Goal: Find specific page/section: Find specific page/section

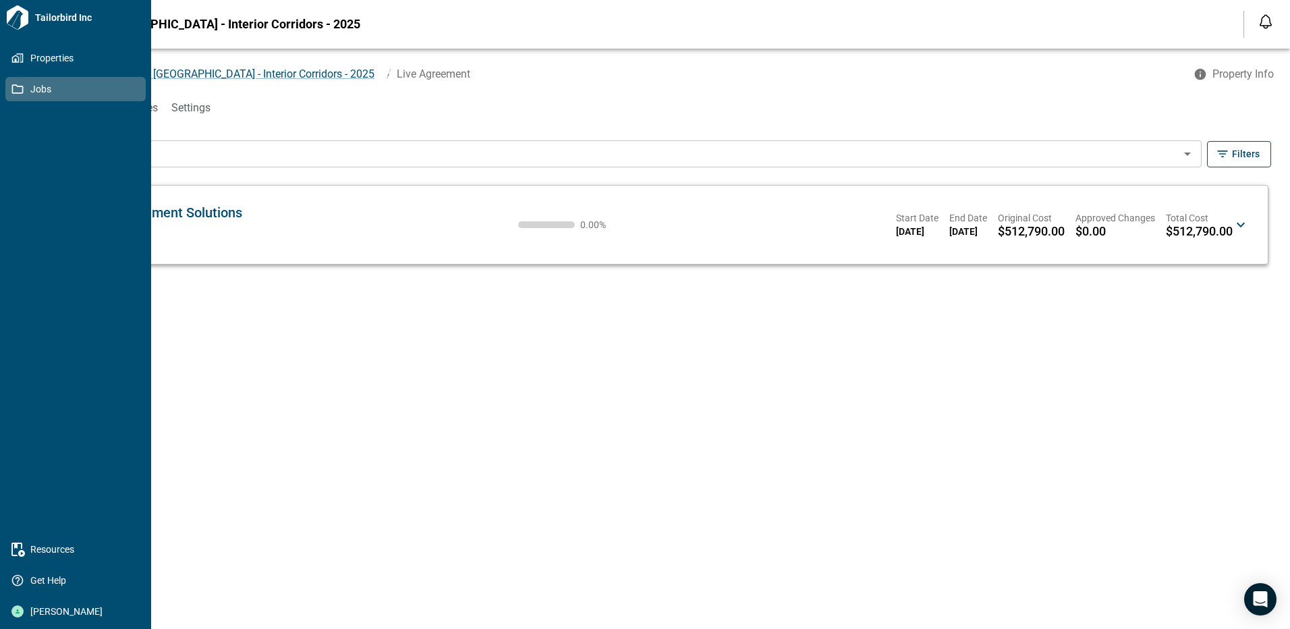
drag, startPoint x: 36, startPoint y: 88, endPoint x: 113, endPoint y: 88, distance: 77.6
click at [36, 88] on span "Jobs" at bounding box center [78, 88] width 109 height 13
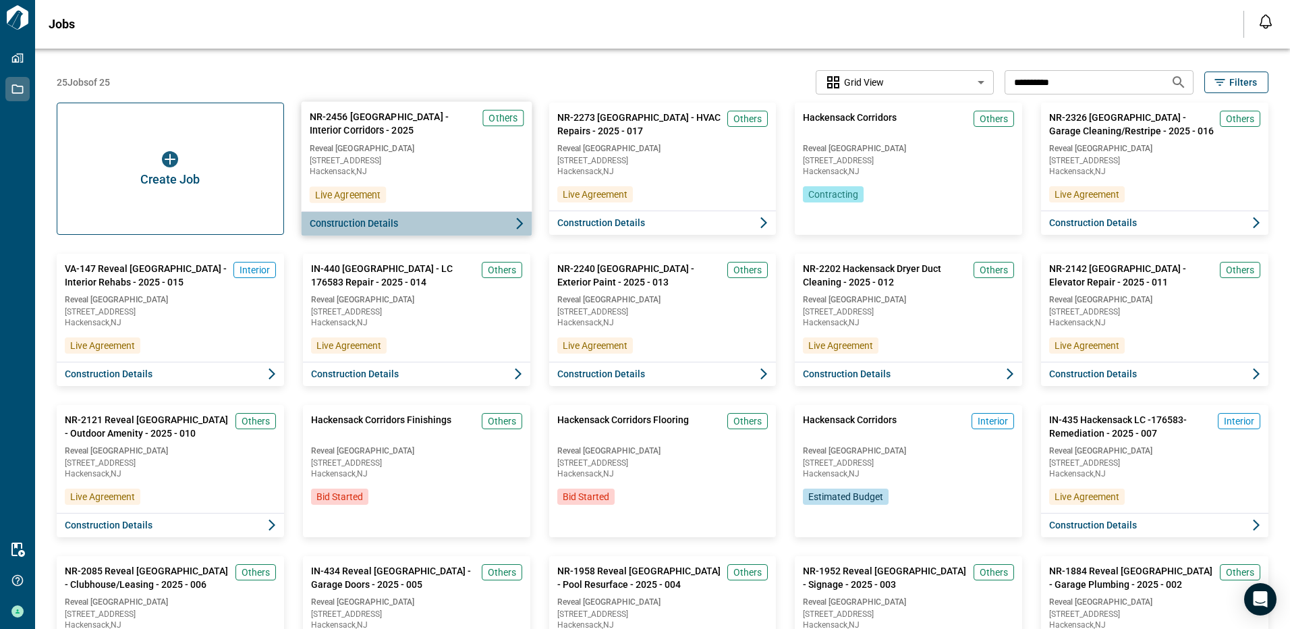
click at [397, 220] on button "Construction Details" at bounding box center [416, 223] width 231 height 25
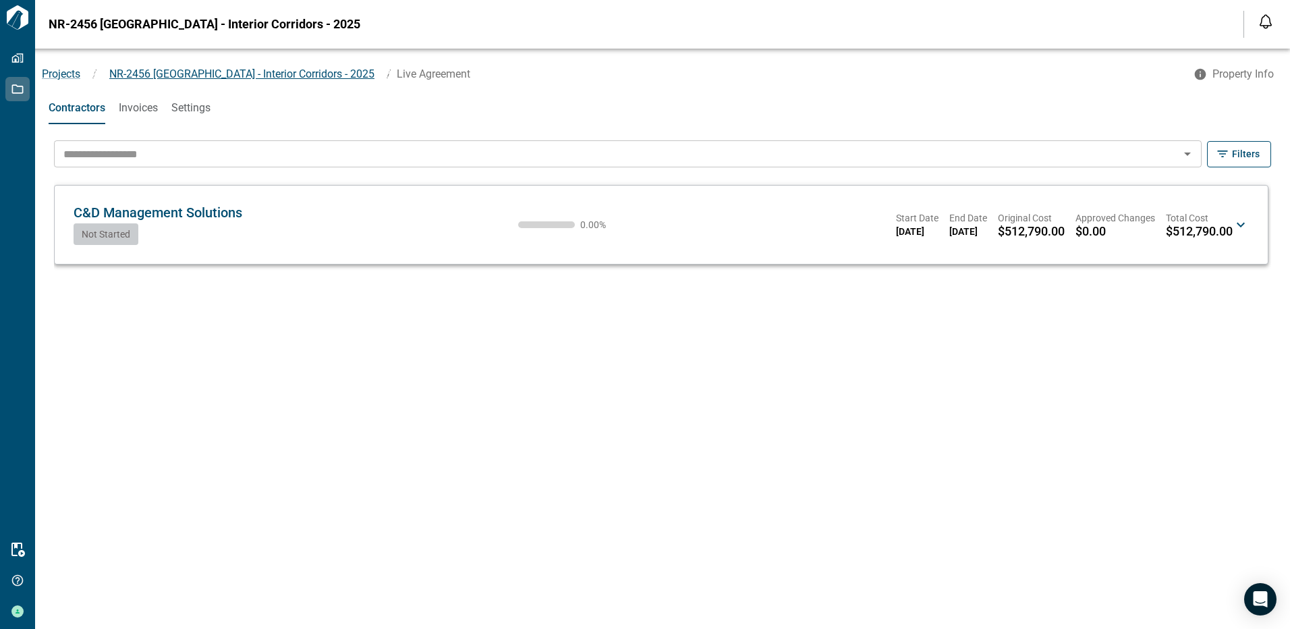
click at [236, 77] on span "NR-2456 [GEOGRAPHIC_DATA] - Interior Corridors - 2025" at bounding box center [241, 73] width 265 height 13
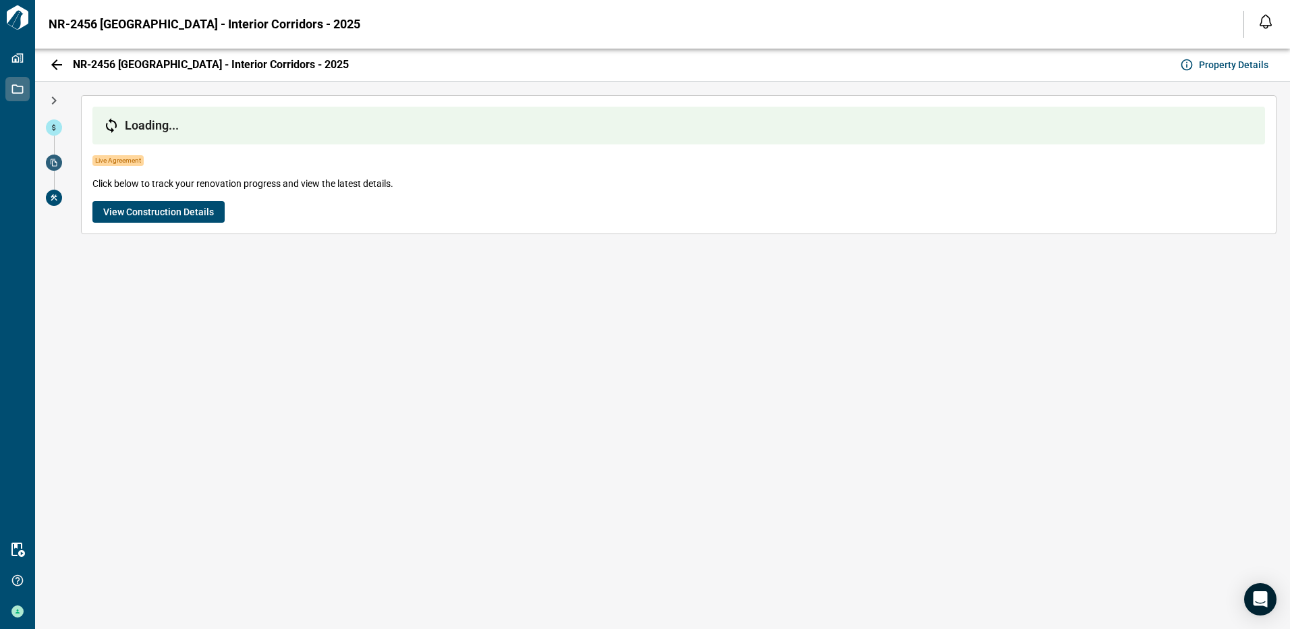
click at [53, 165] on icon at bounding box center [54, 162] width 7 height 7
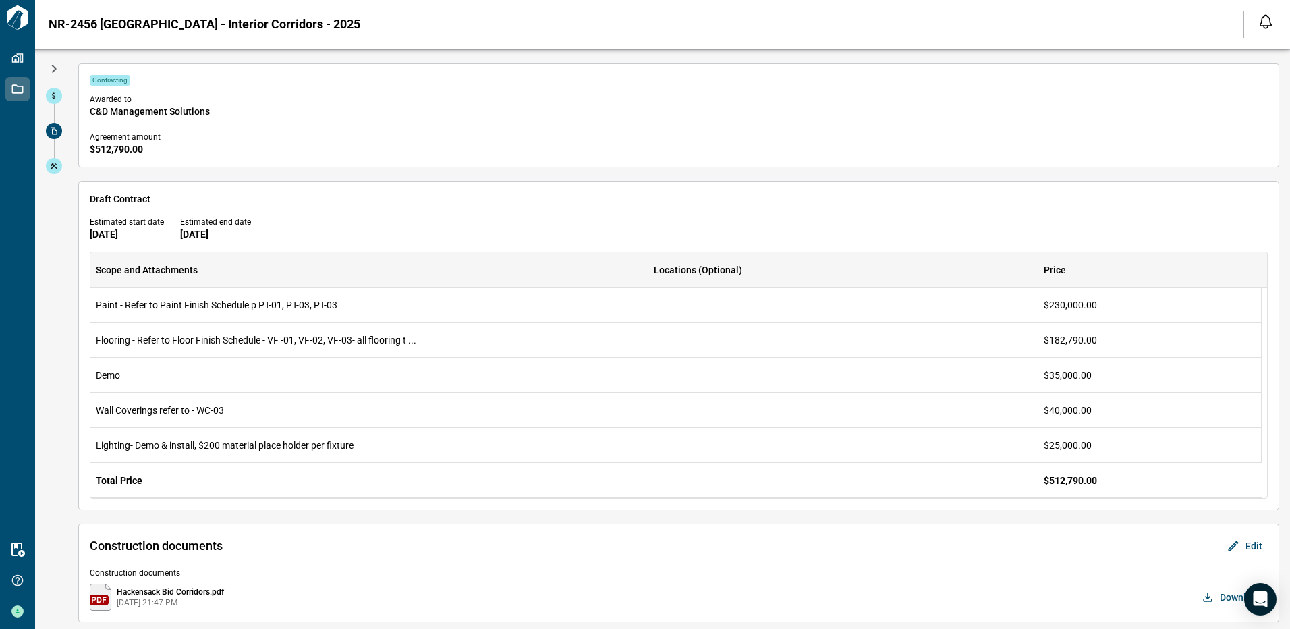
scroll to position [47, 0]
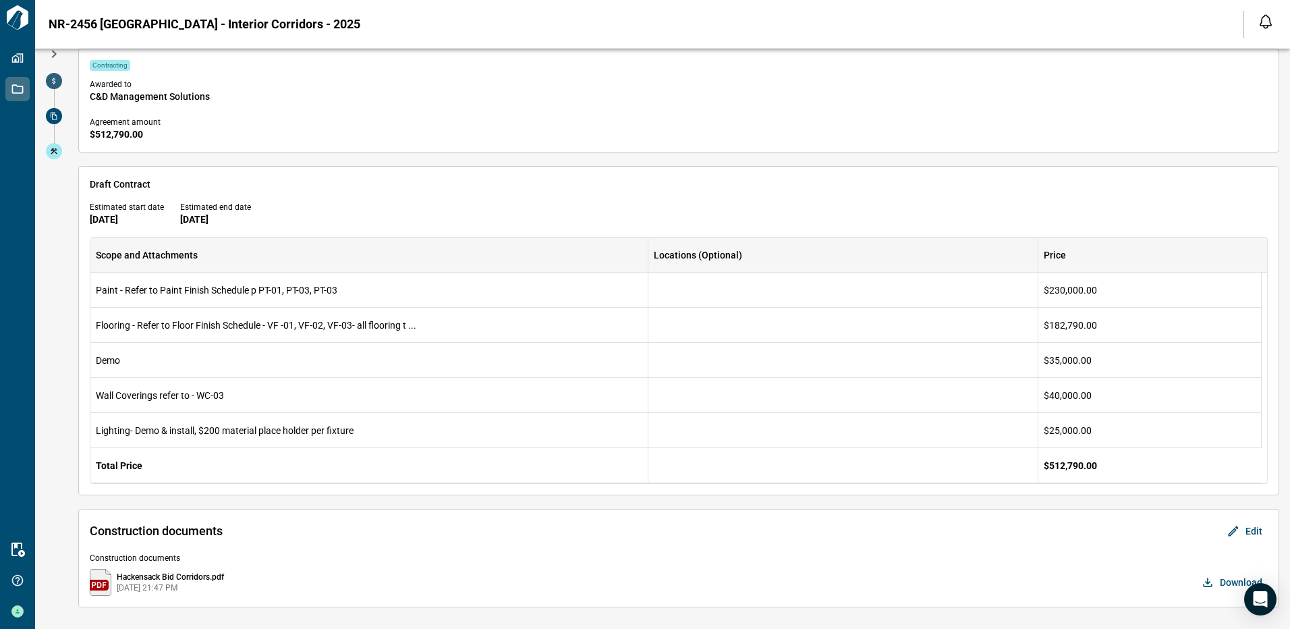
click at [50, 78] on icon at bounding box center [54, 81] width 8 height 8
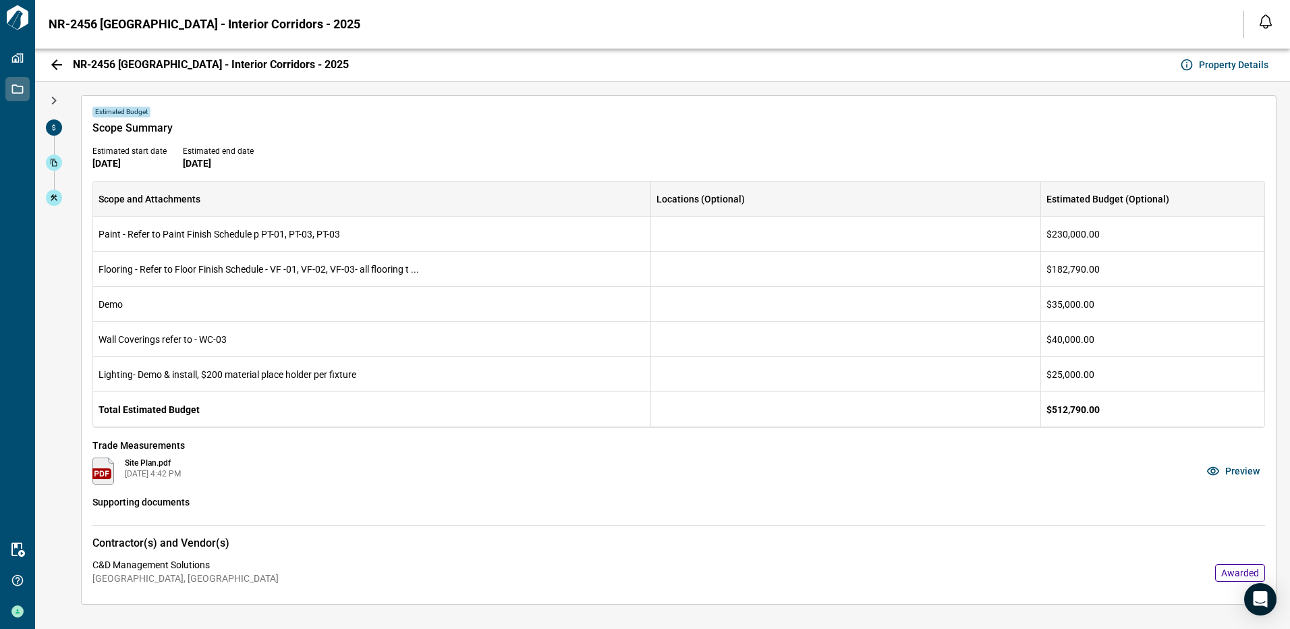
click at [1231, 469] on span "Preview" at bounding box center [1243, 470] width 34 height 13
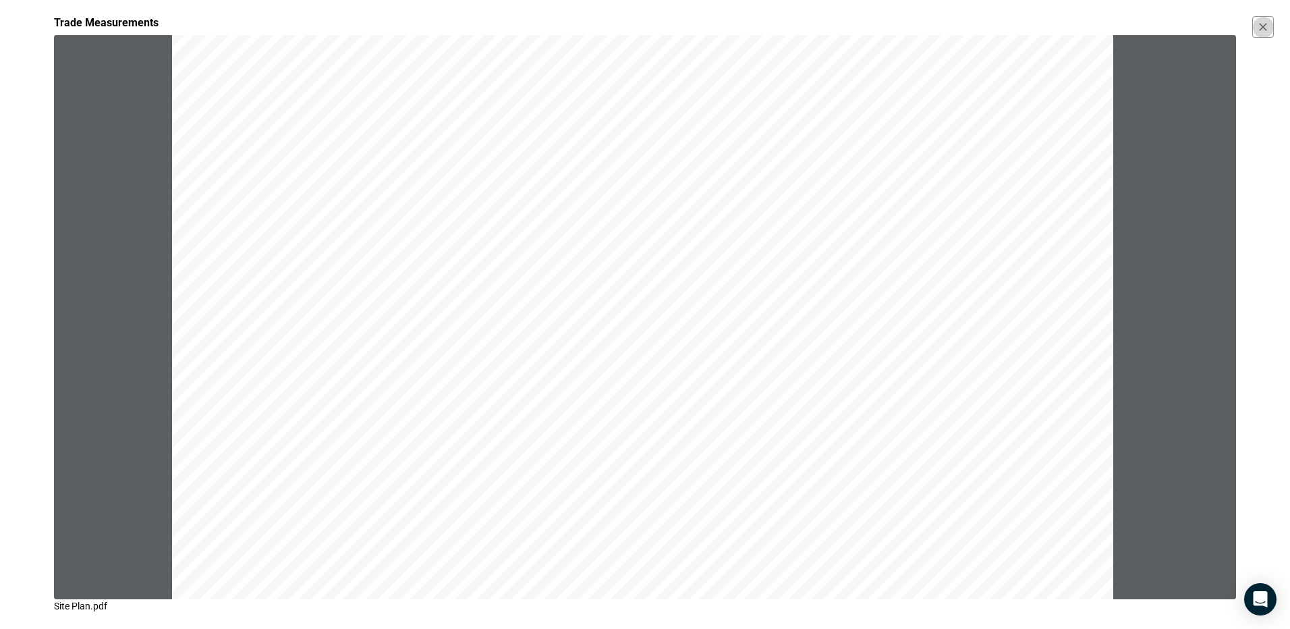
click at [1263, 22] on icon "button" at bounding box center [1263, 26] width 13 height 13
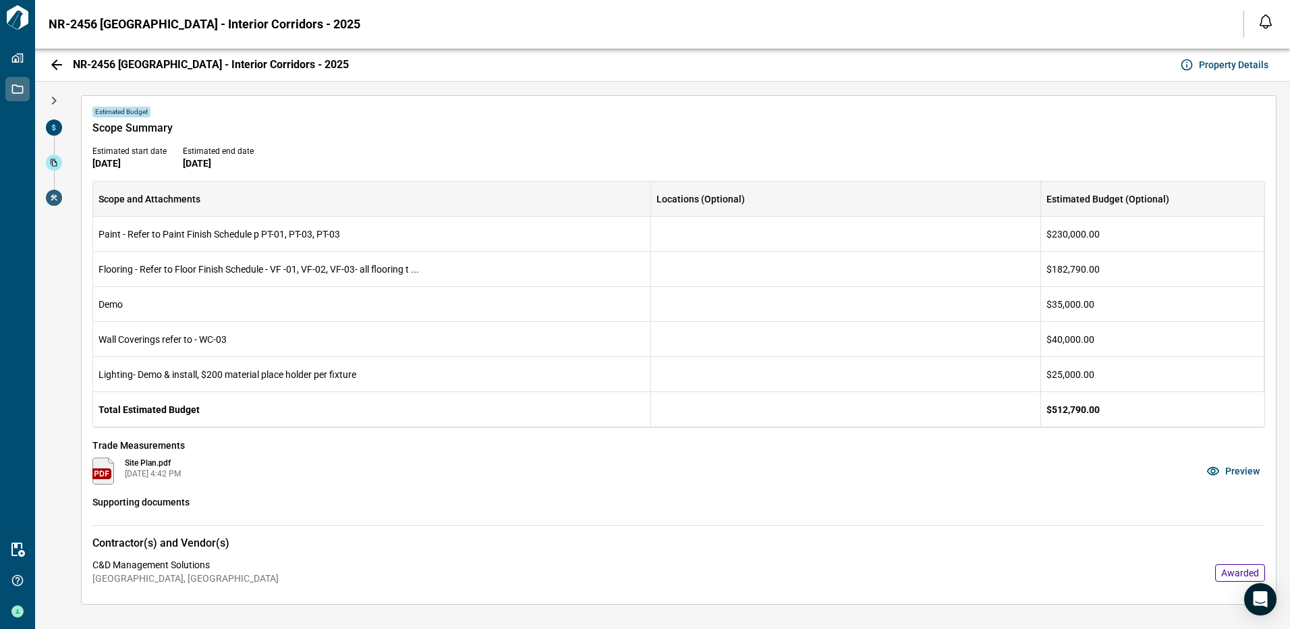
click at [51, 202] on span at bounding box center [54, 198] width 16 height 16
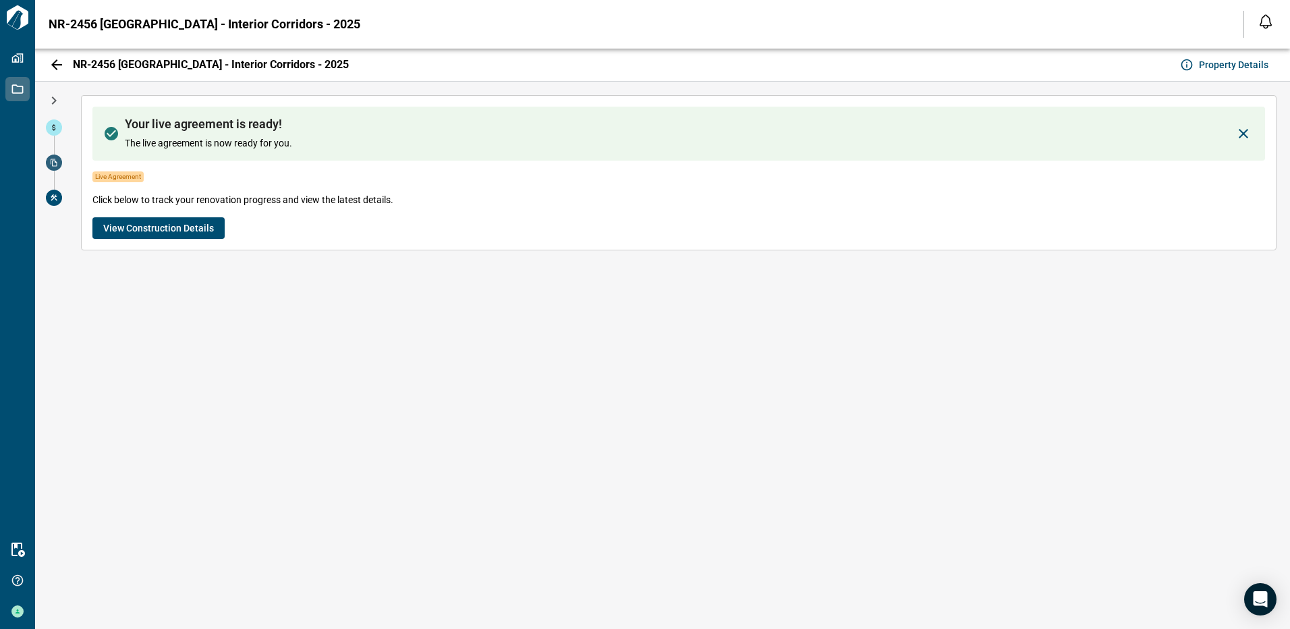
click at [49, 163] on span at bounding box center [54, 163] width 16 height 16
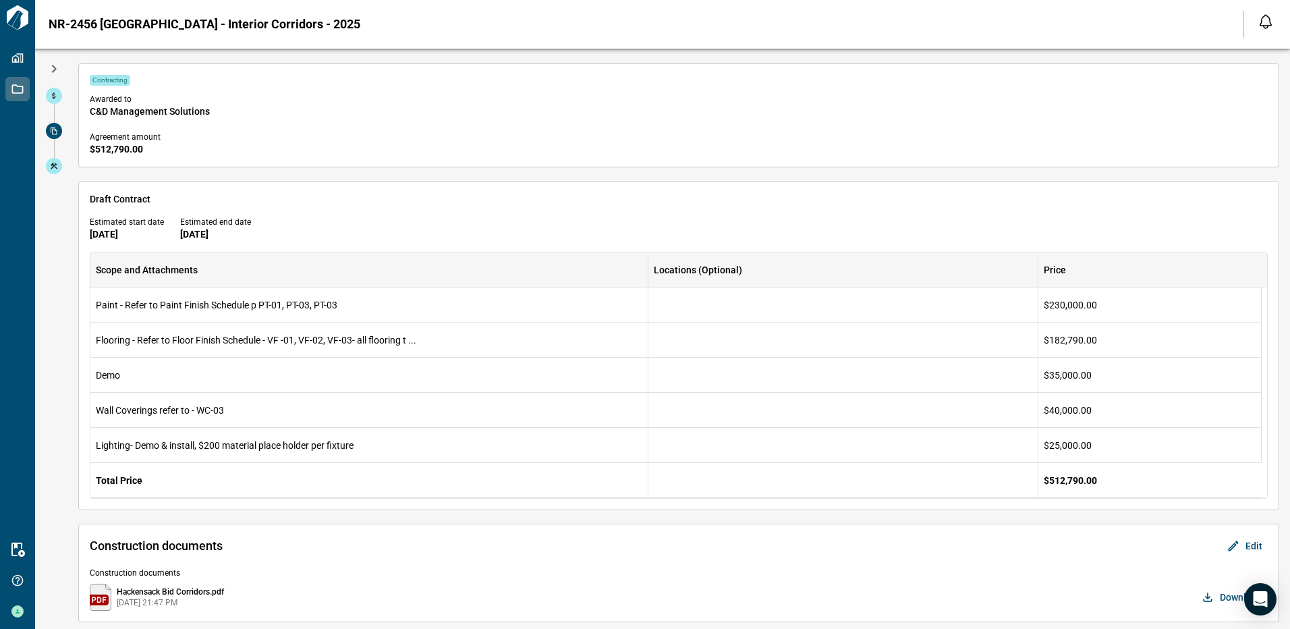
scroll to position [47, 0]
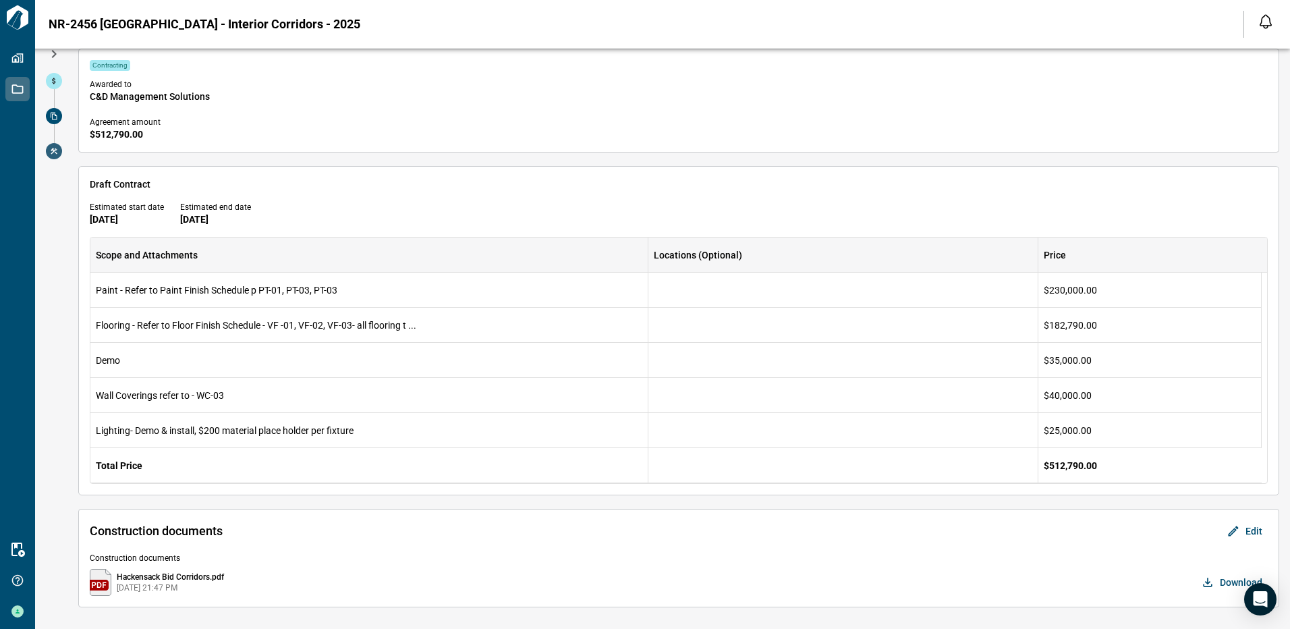
click at [51, 152] on icon at bounding box center [54, 151] width 8 height 8
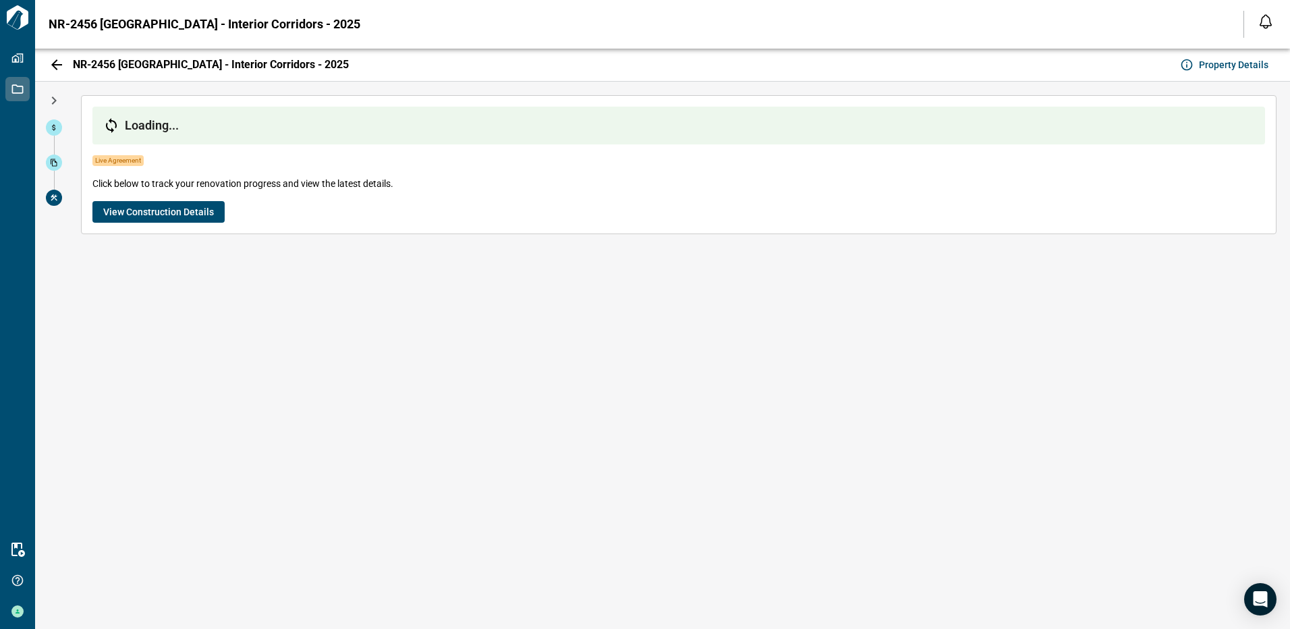
scroll to position [0, 0]
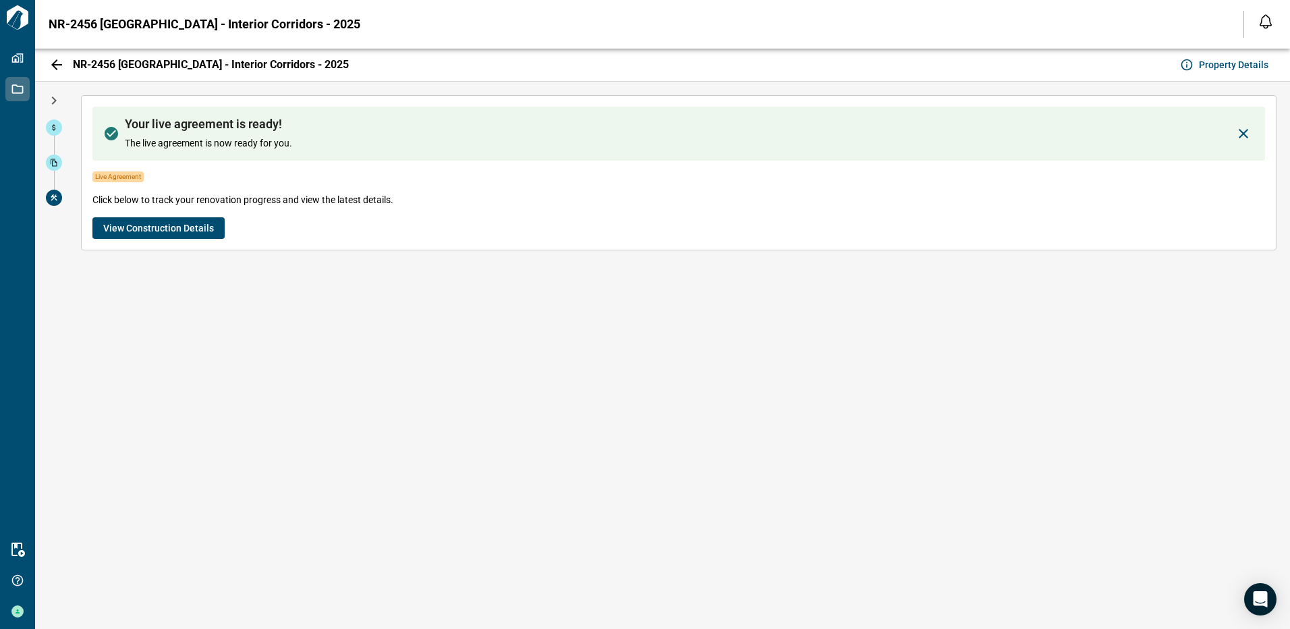
click at [128, 227] on span "View Construction Details" at bounding box center [158, 227] width 111 height 13
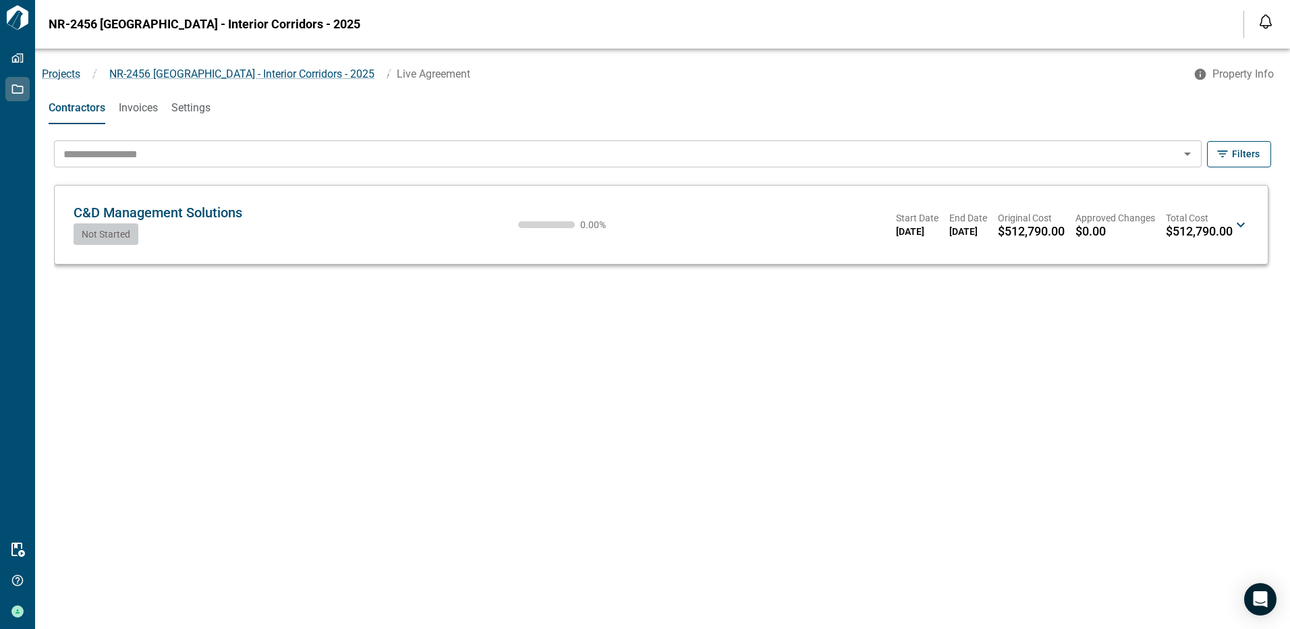
click at [439, 229] on div "C&D Management Solutions CM Not Started 0.00 % Start Date [DATE] End Date [DATE…" at bounding box center [653, 224] width 1159 height 40
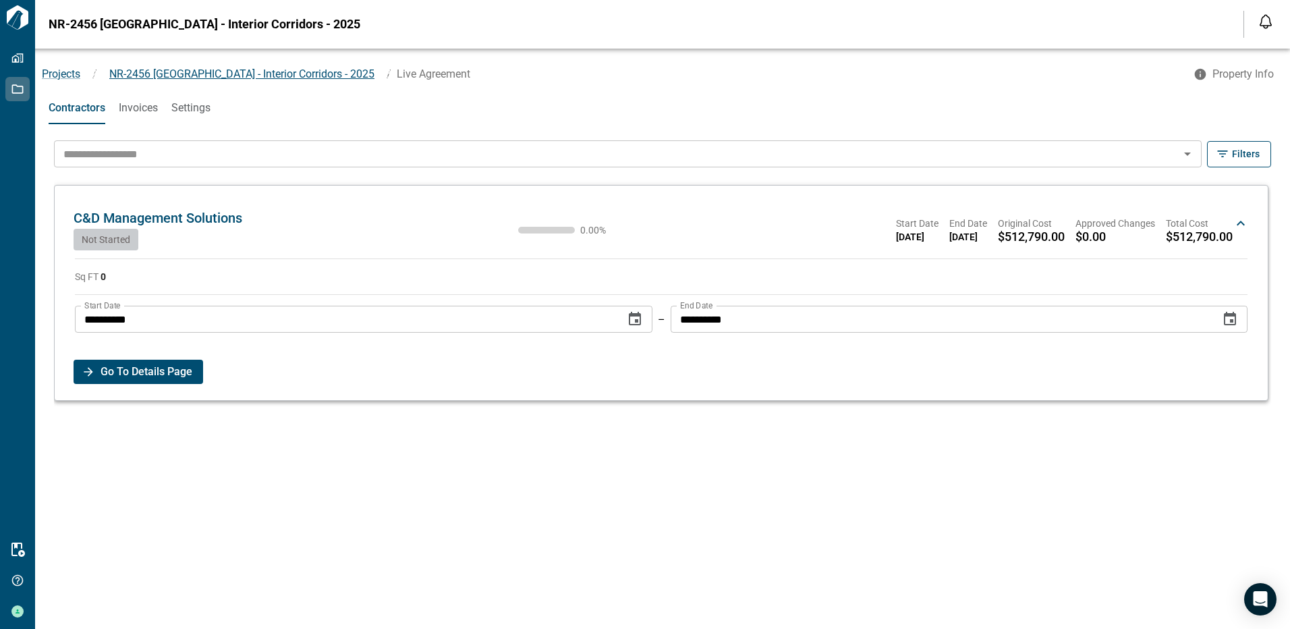
click at [217, 73] on span "NR-2456 [GEOGRAPHIC_DATA] - Interior Corridors - 2025" at bounding box center [241, 73] width 265 height 13
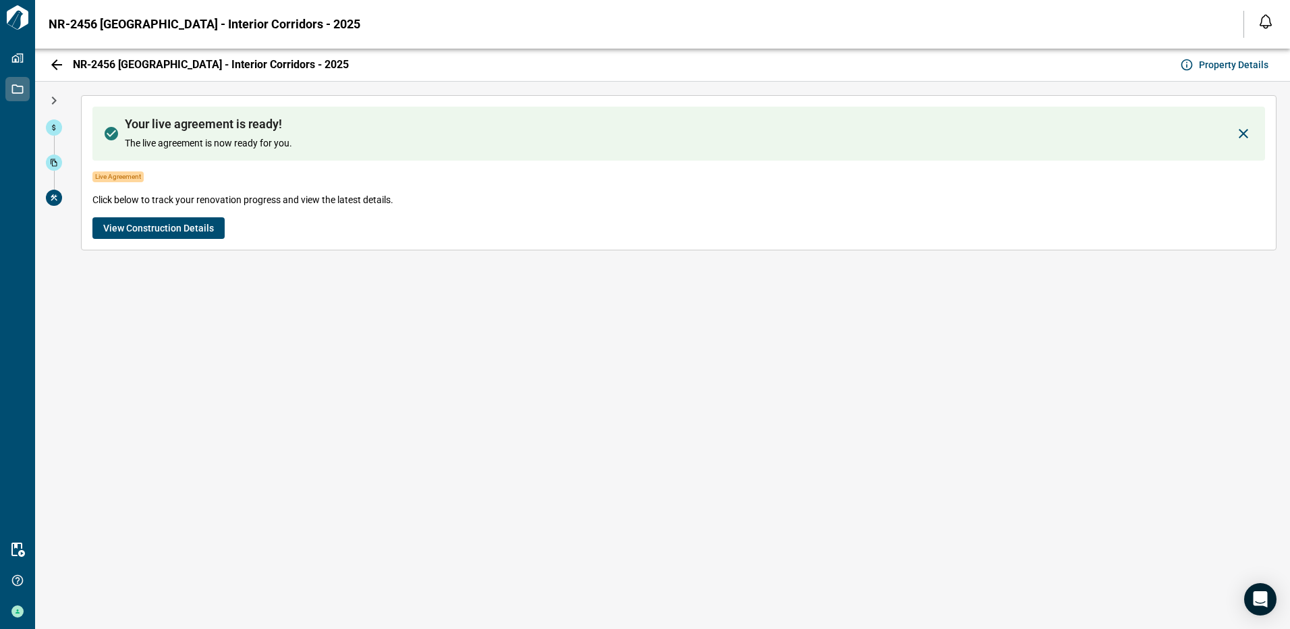
click at [63, 65] on icon "button" at bounding box center [57, 65] width 16 height 16
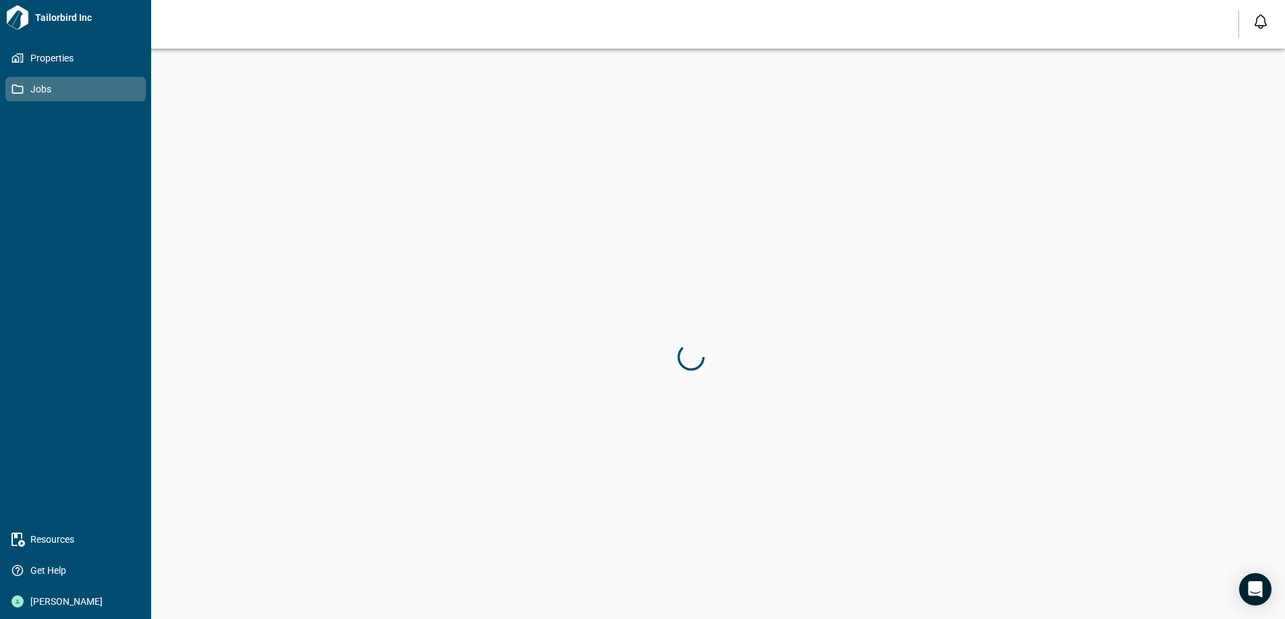
click at [23, 90] on icon at bounding box center [17, 88] width 11 height 9
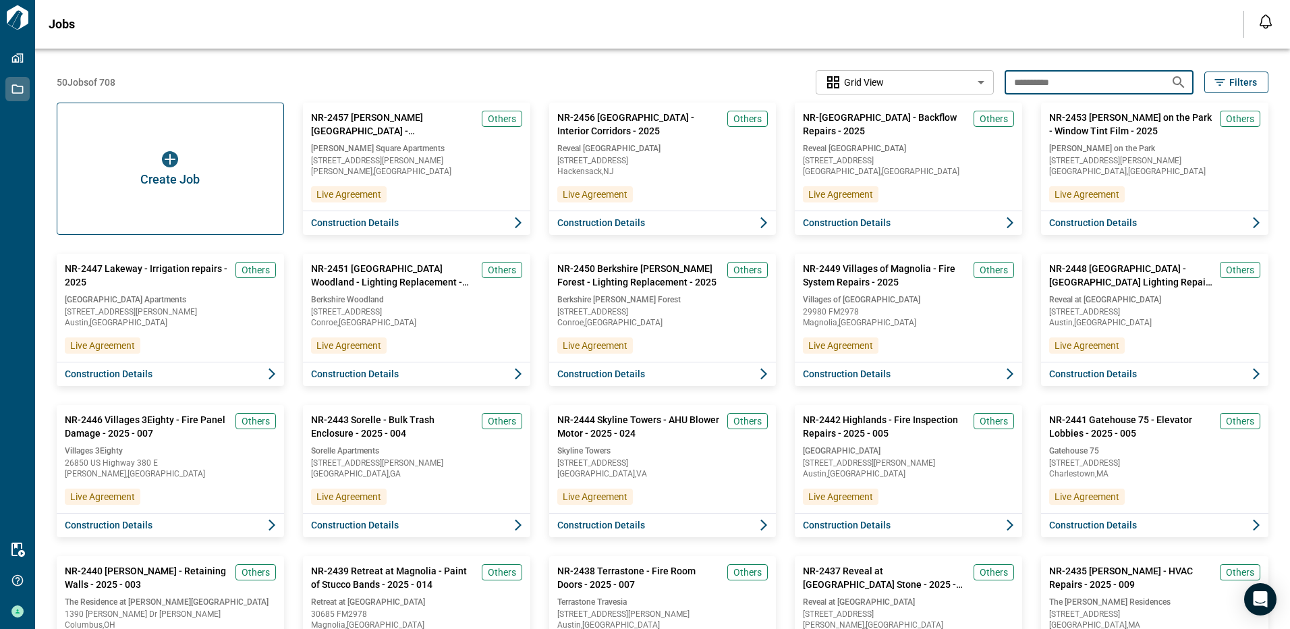
drag, startPoint x: 1124, startPoint y: 85, endPoint x: 996, endPoint y: 76, distance: 128.6
click at [996, 76] on div "**********" at bounding box center [663, 82] width 1212 height 24
type input "*********"
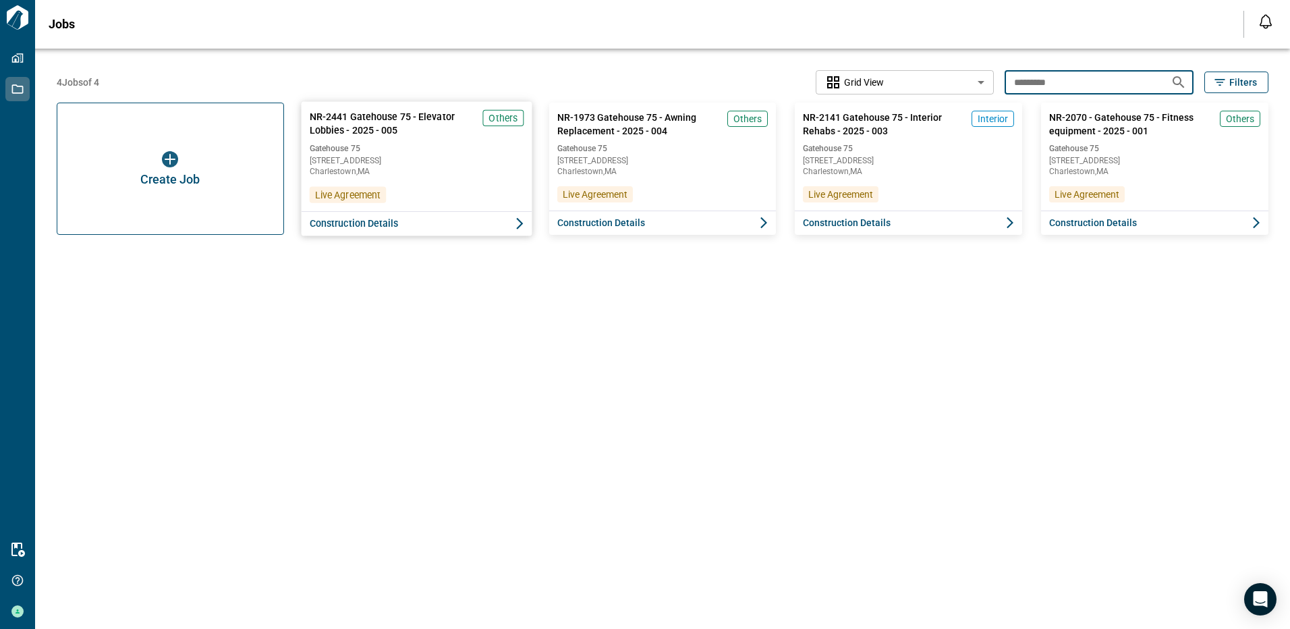
click at [399, 223] on button "Construction Details" at bounding box center [416, 223] width 231 height 25
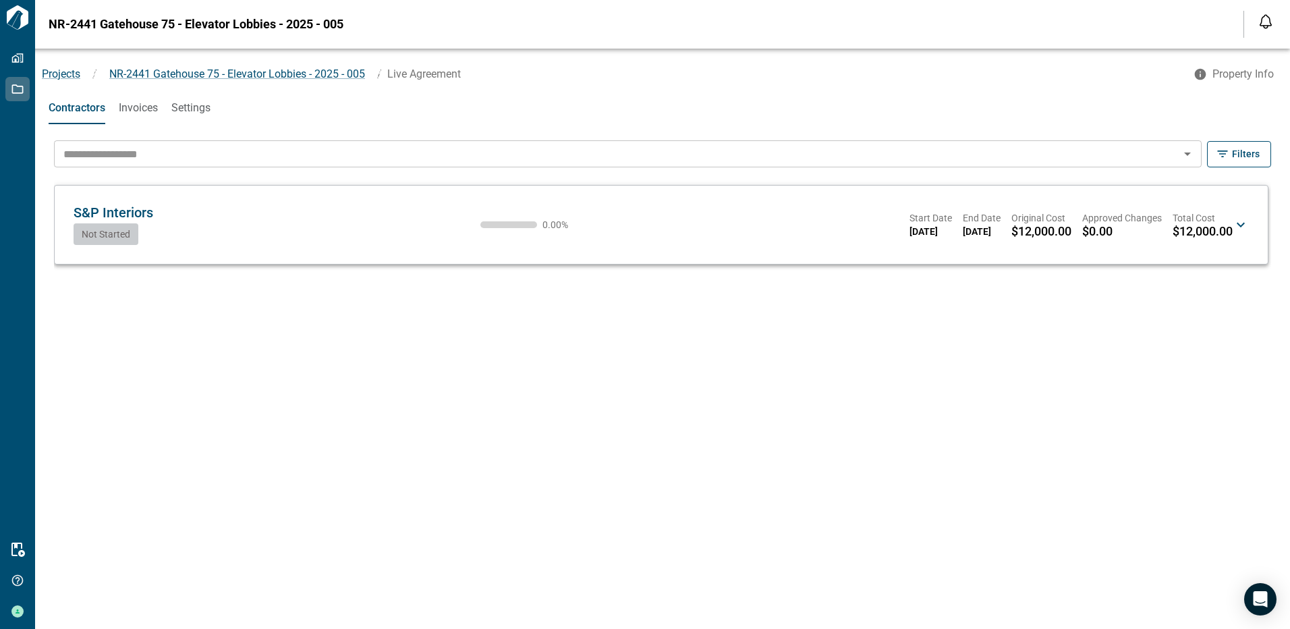
click at [221, 246] on div "S&P Interiors SI Not Started 0.00 % Start Date 08/05/2025 End Date 08/26/2025 O…" at bounding box center [661, 224] width 1186 height 57
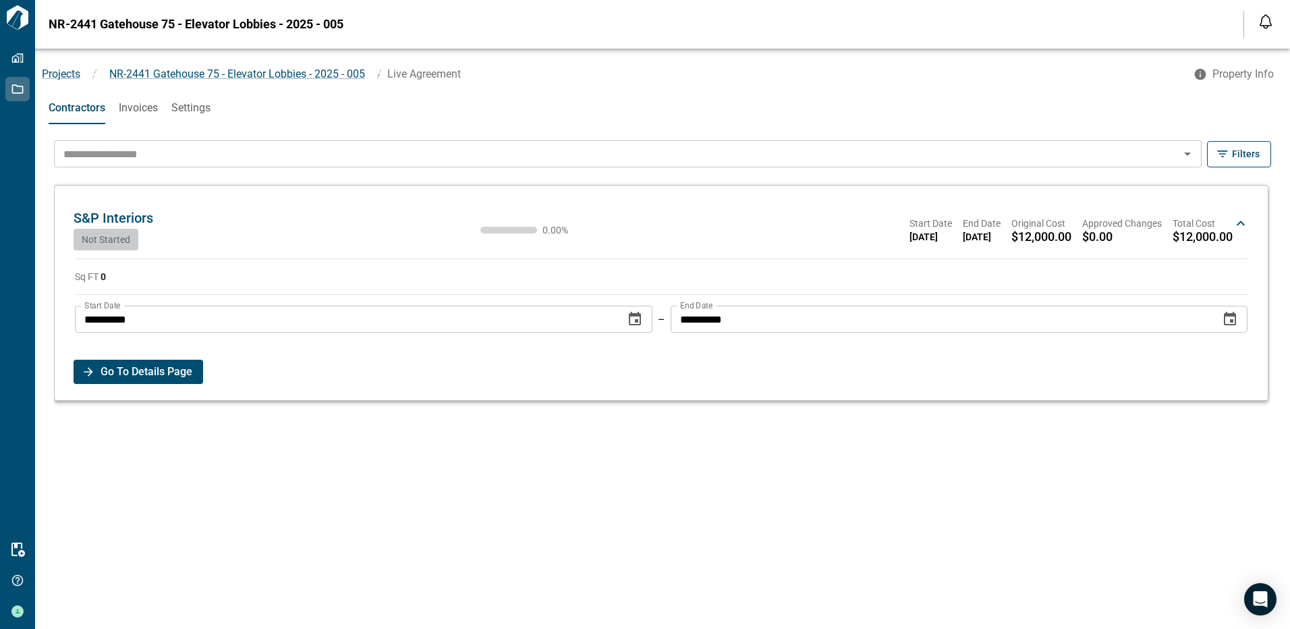
click at [160, 367] on span "Go To Details Page" at bounding box center [147, 372] width 92 height 24
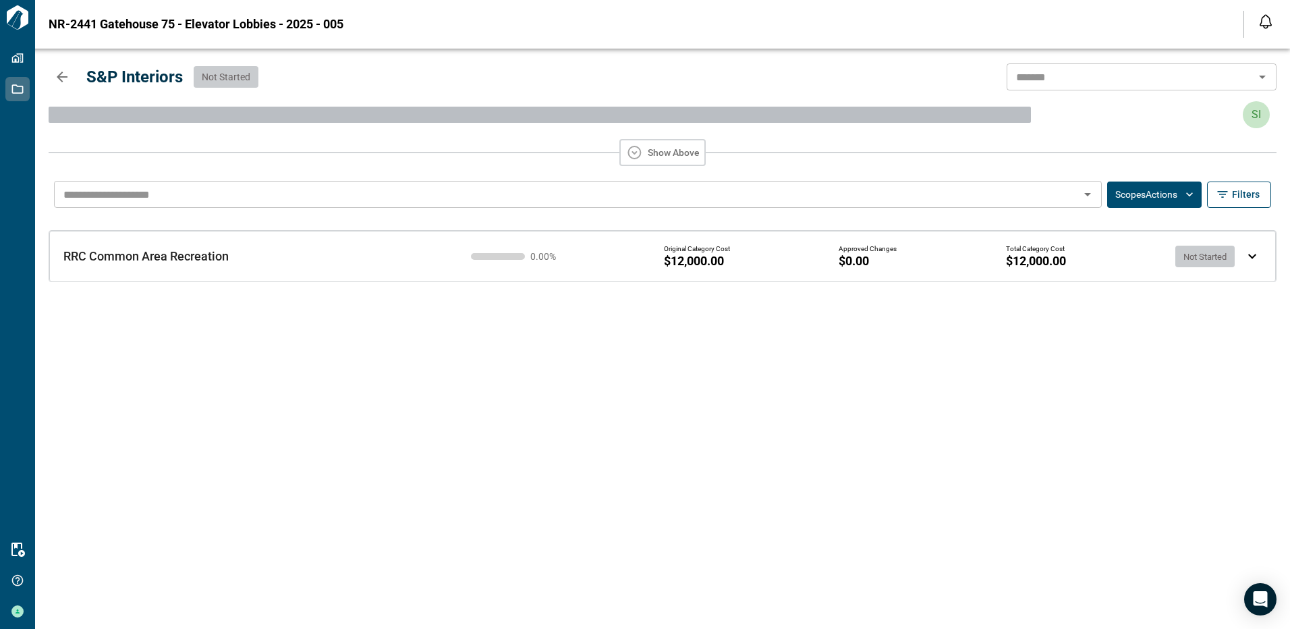
click at [692, 148] on button "Show Above" at bounding box center [663, 152] width 86 height 27
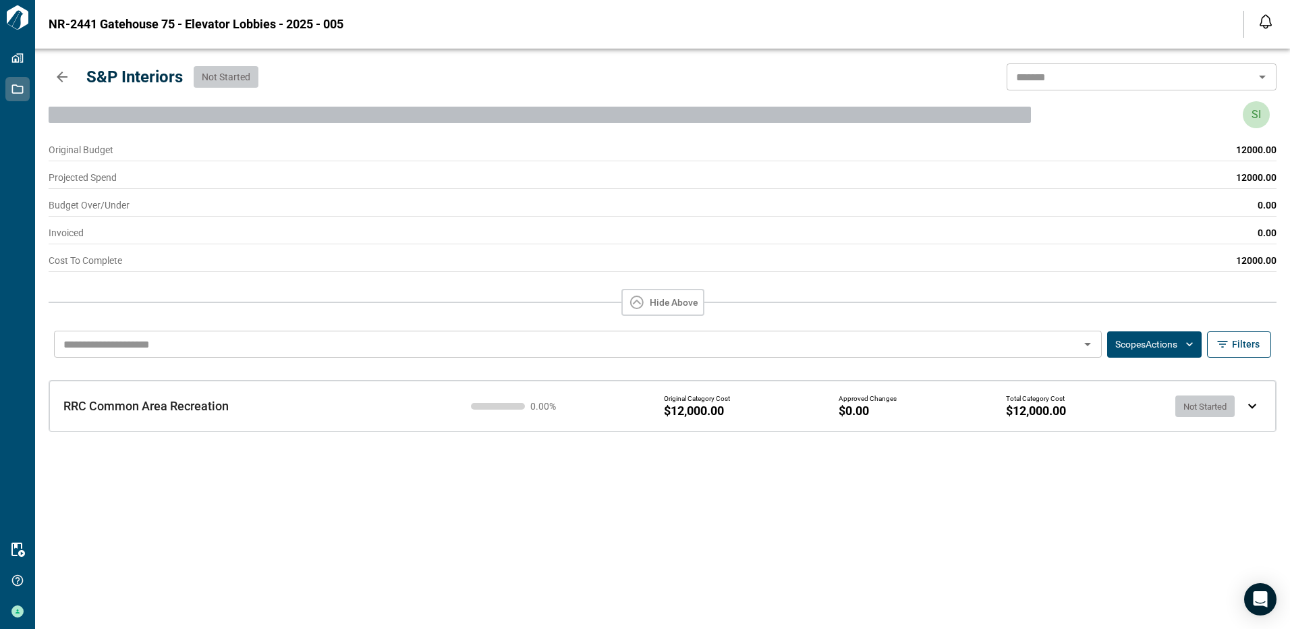
click at [662, 308] on button "Hide Above" at bounding box center [663, 302] width 83 height 27
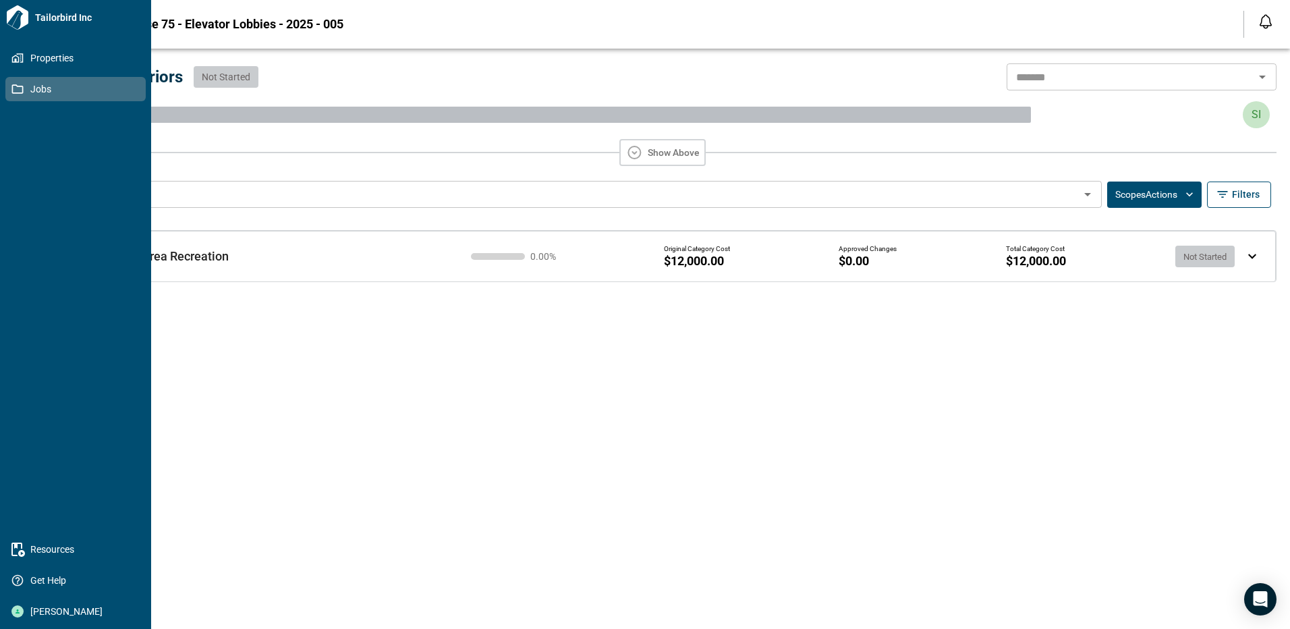
click at [18, 85] on icon at bounding box center [17, 89] width 12 height 12
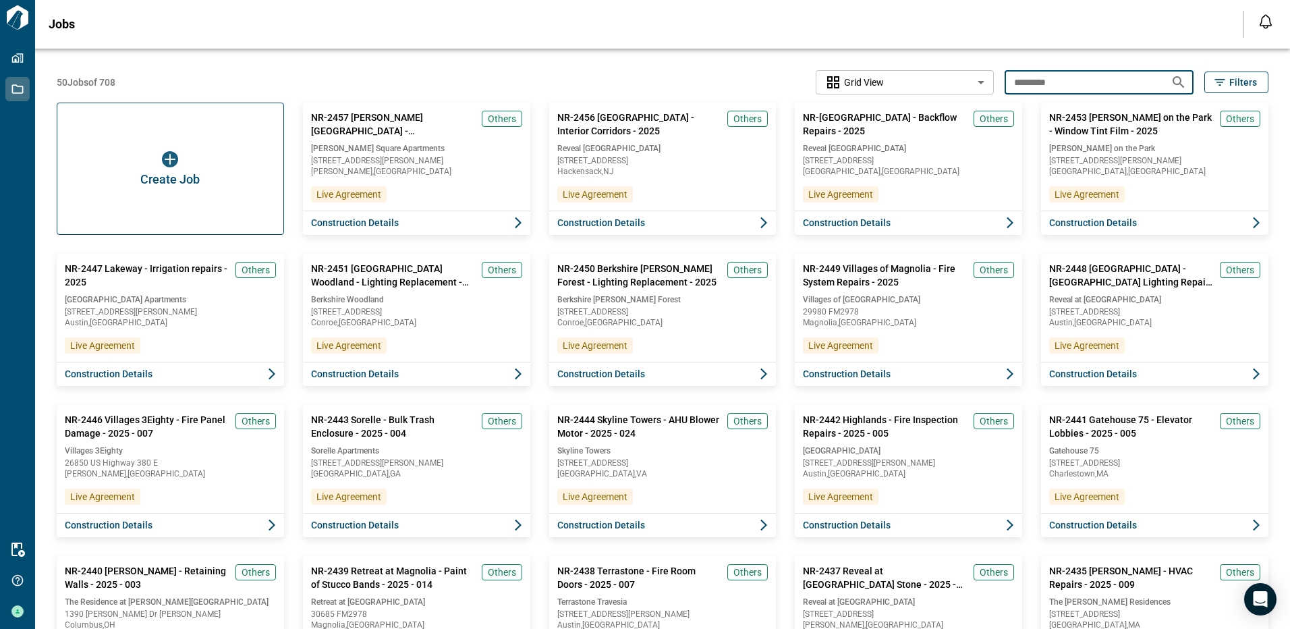
drag, startPoint x: 1095, startPoint y: 78, endPoint x: 951, endPoint y: 83, distance: 143.8
click at [951, 83] on div "50 Jobs of 708 Grid View ********* ​ ********* ​ Filters" at bounding box center [663, 82] width 1212 height 24
type input "******"
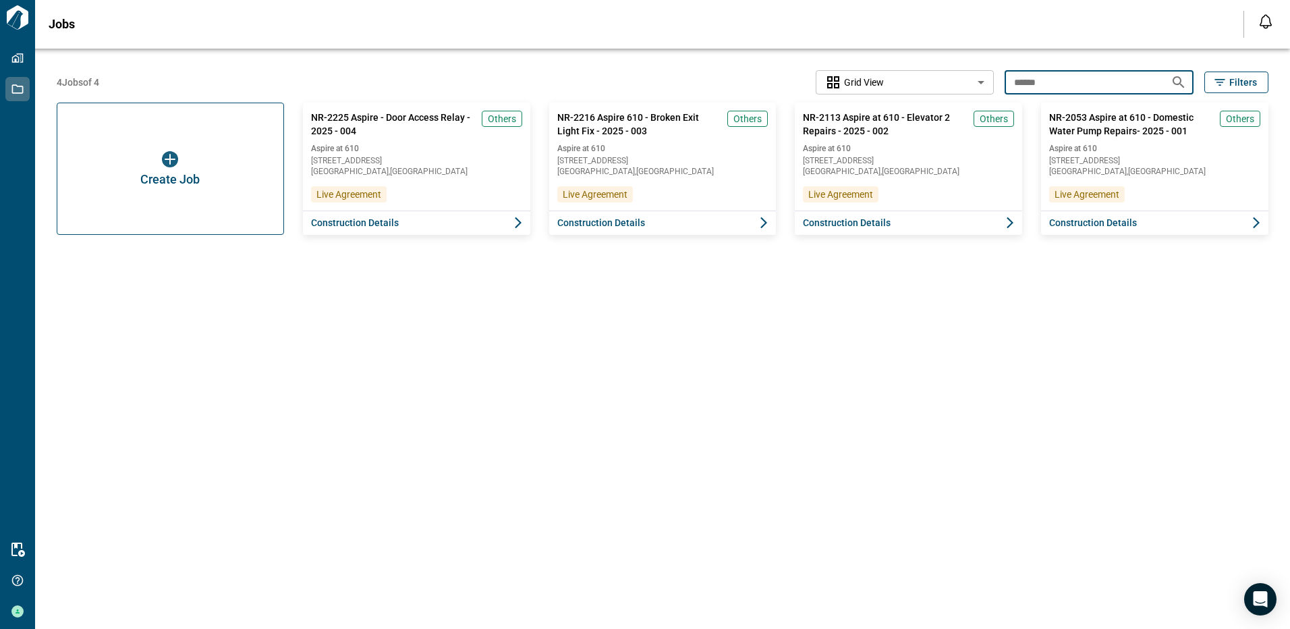
click at [1108, 88] on input "******" at bounding box center [1082, 82] width 155 height 25
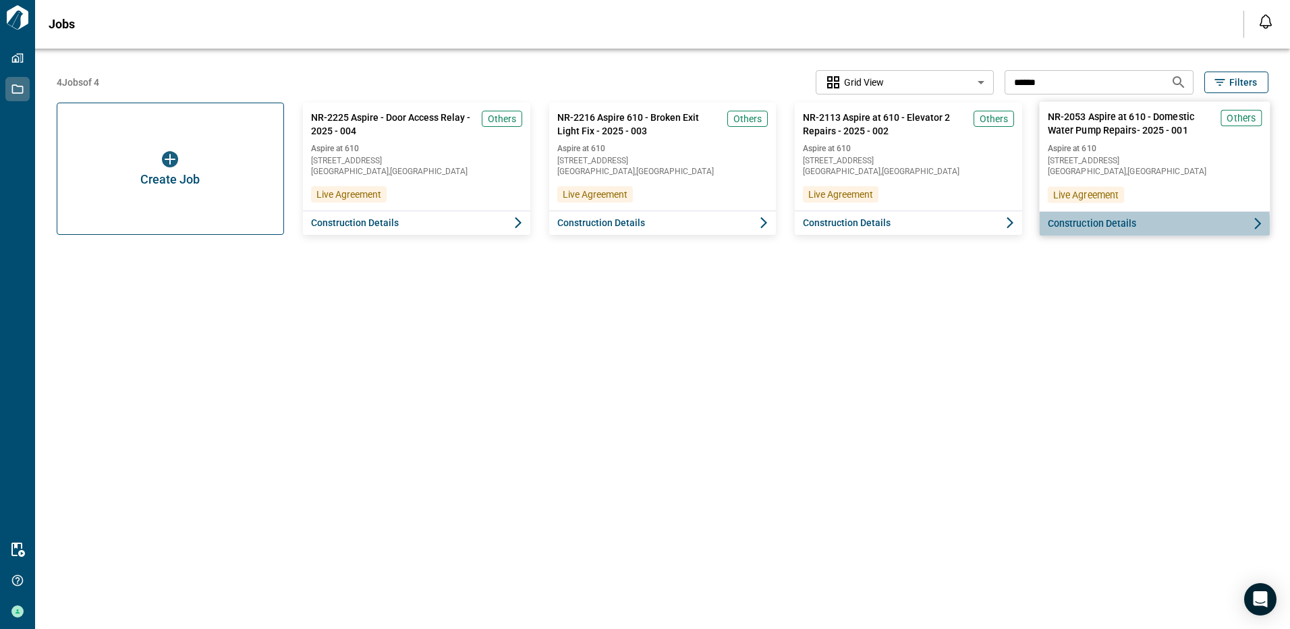
click at [1078, 227] on span "Construction Details" at bounding box center [1092, 223] width 89 height 13
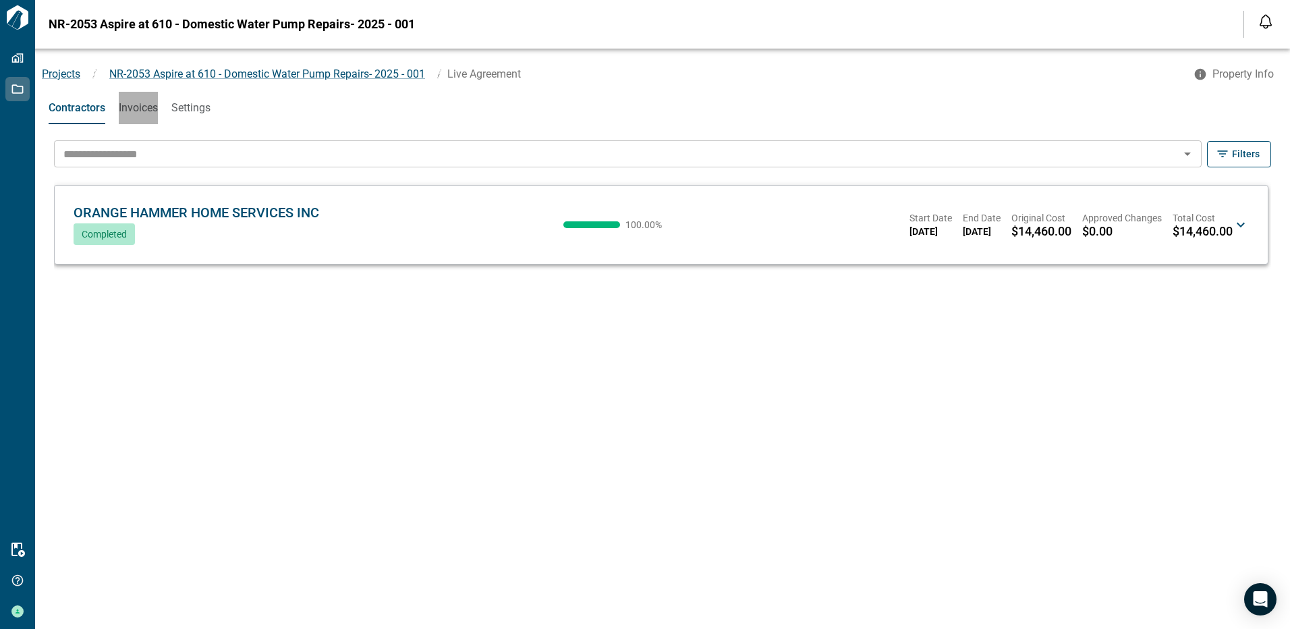
click at [138, 106] on span "Invoices" at bounding box center [138, 107] width 39 height 13
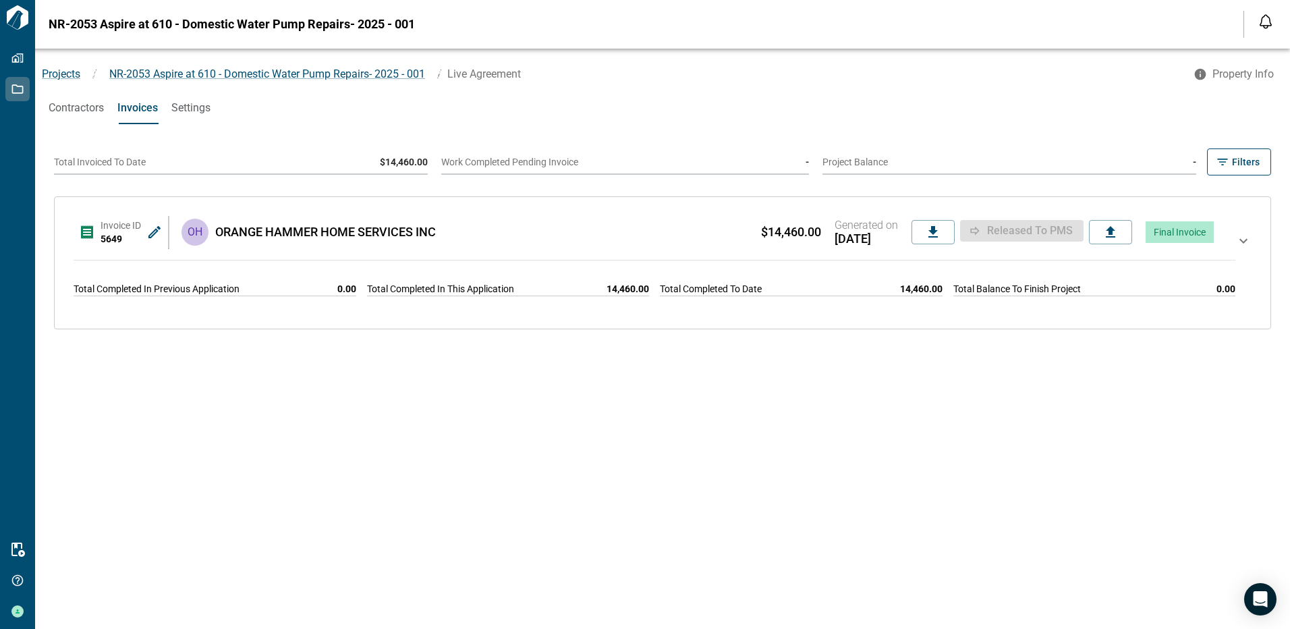
click at [83, 105] on span "Contractors" at bounding box center [76, 107] width 55 height 13
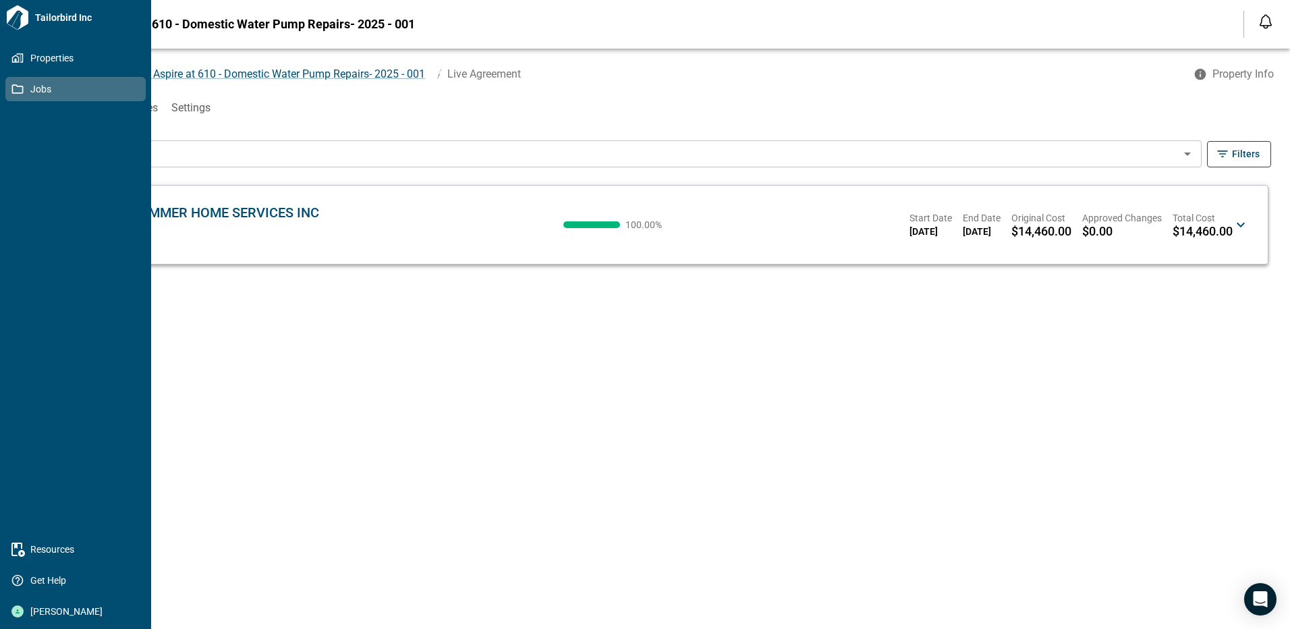
click at [40, 86] on span "Jobs" at bounding box center [78, 88] width 109 height 13
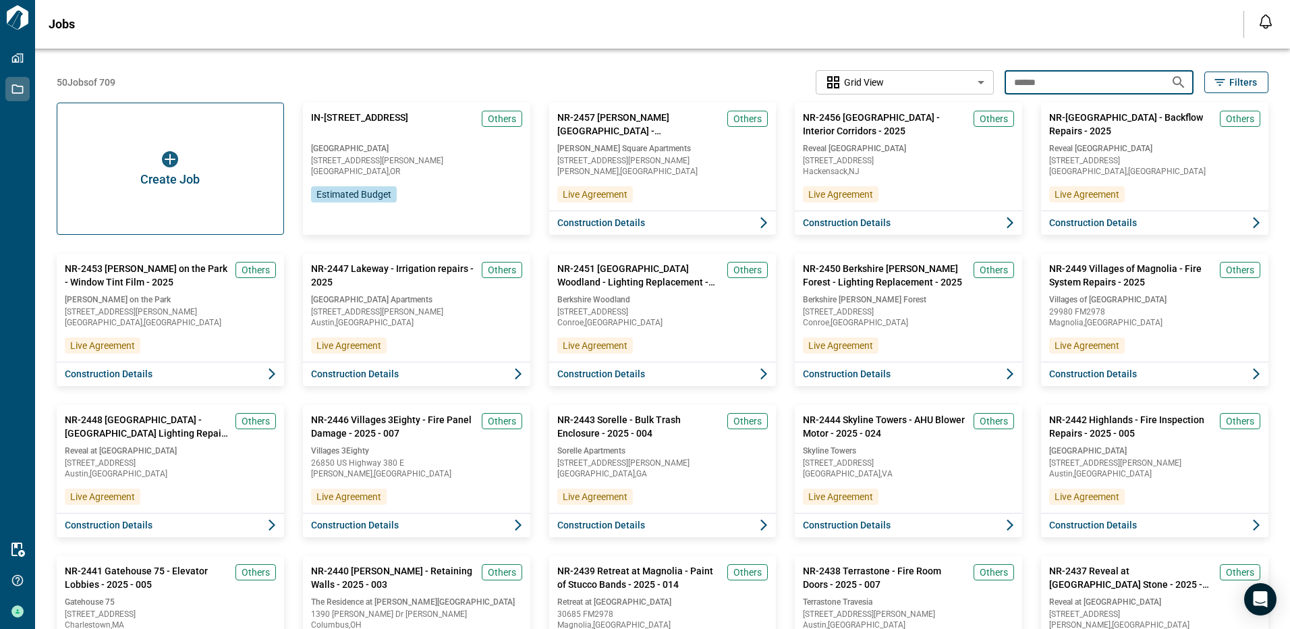
click at [1055, 76] on input "******" at bounding box center [1082, 82] width 155 height 25
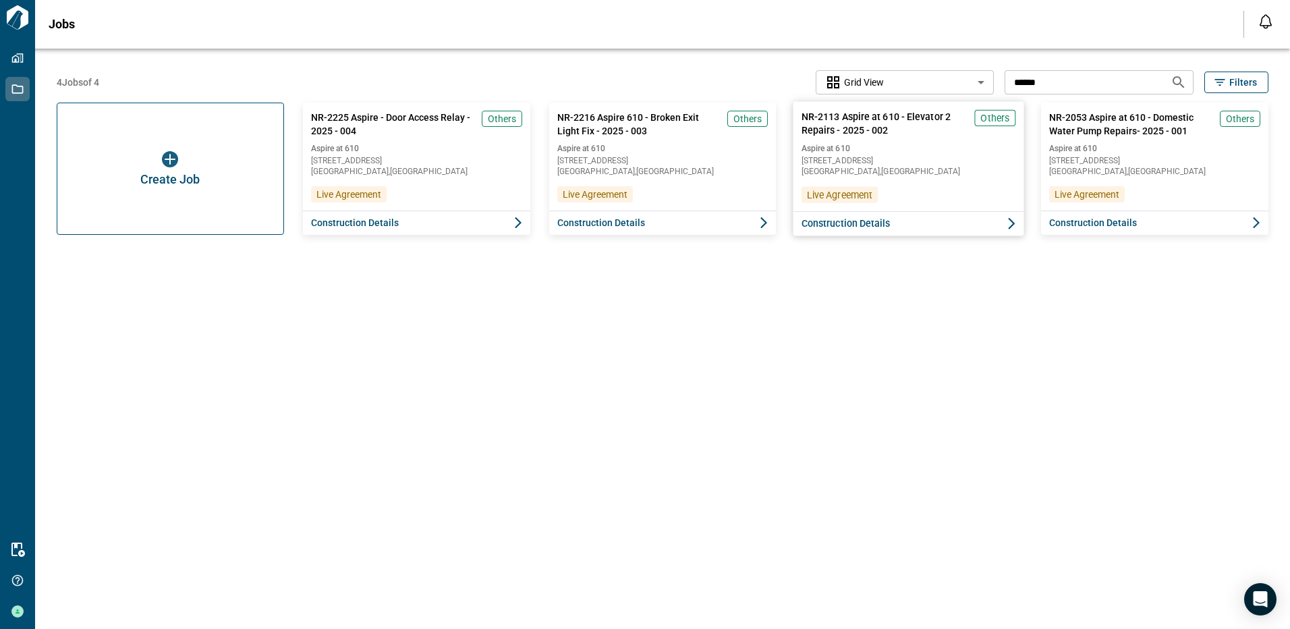
click at [861, 226] on span "Construction Details" at bounding box center [846, 223] width 89 height 13
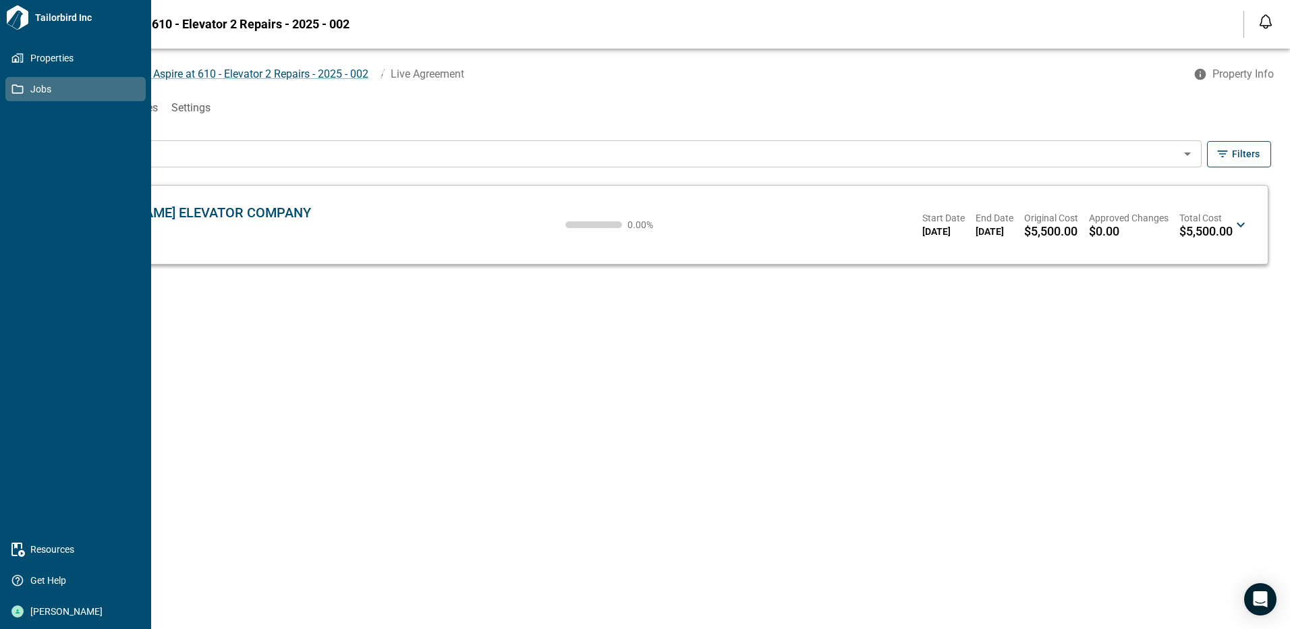
drag, startPoint x: 15, startPoint y: 92, endPoint x: 104, endPoint y: 82, distance: 89.7
click at [15, 91] on icon at bounding box center [17, 89] width 12 height 12
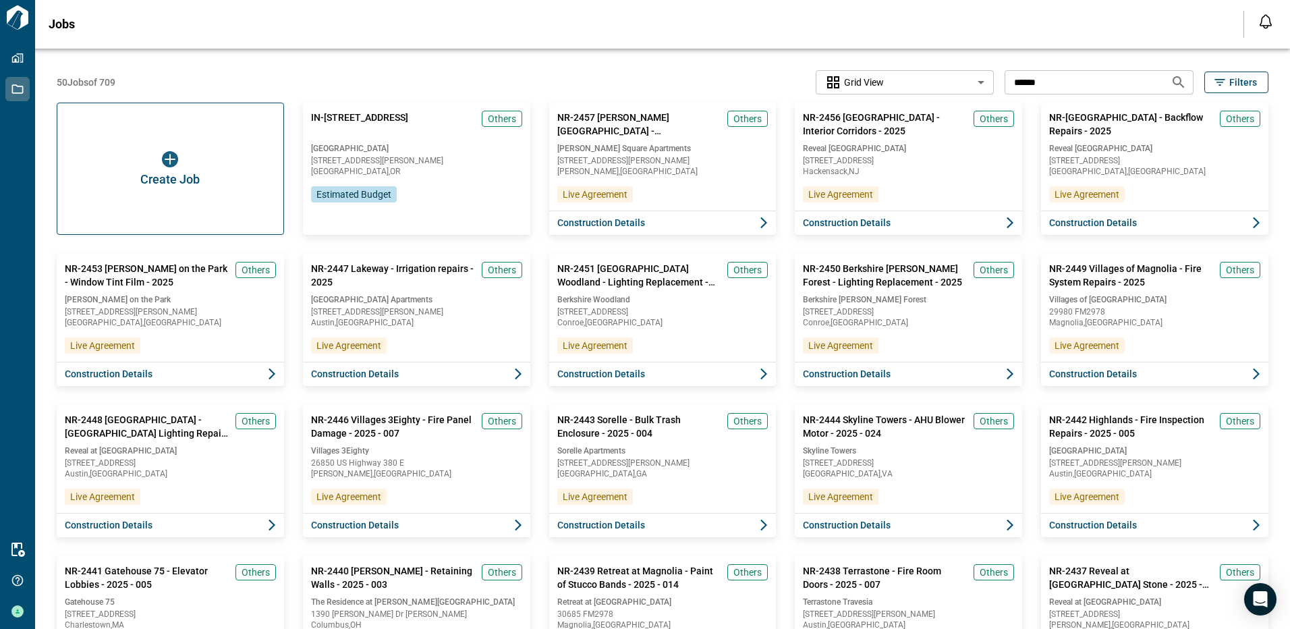
click at [1112, 79] on input "******" at bounding box center [1082, 82] width 155 height 25
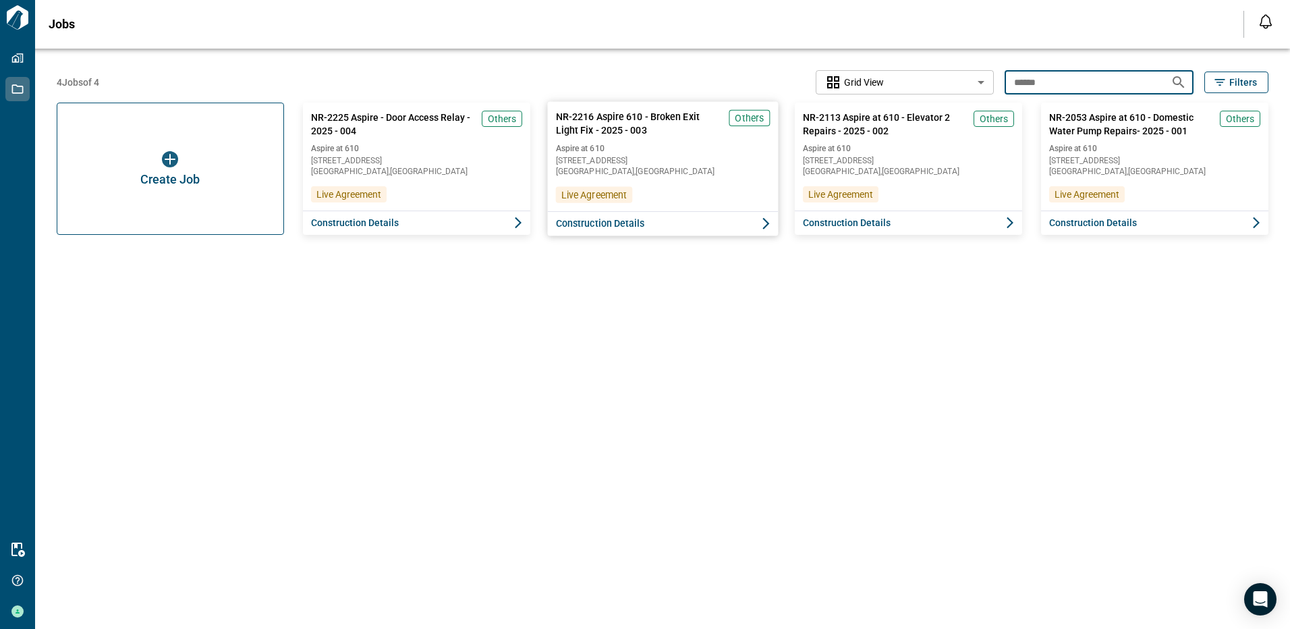
click at [615, 230] on span "Construction Details" at bounding box center [599, 223] width 89 height 13
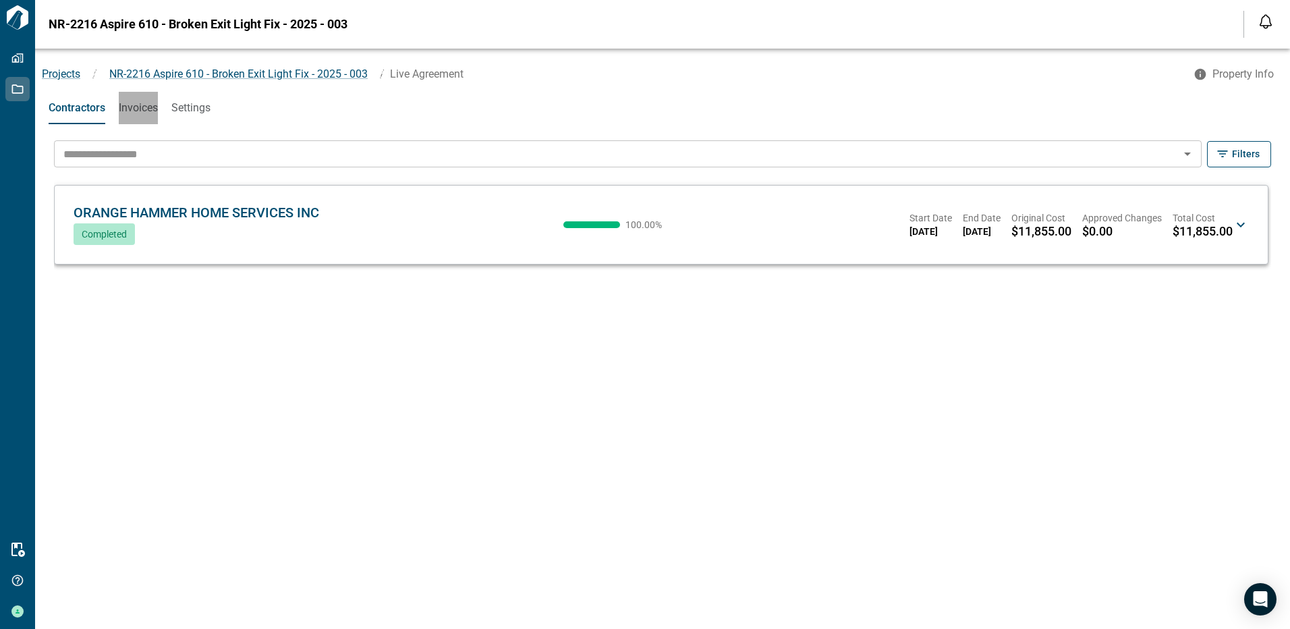
click at [137, 107] on span "Invoices" at bounding box center [138, 107] width 39 height 13
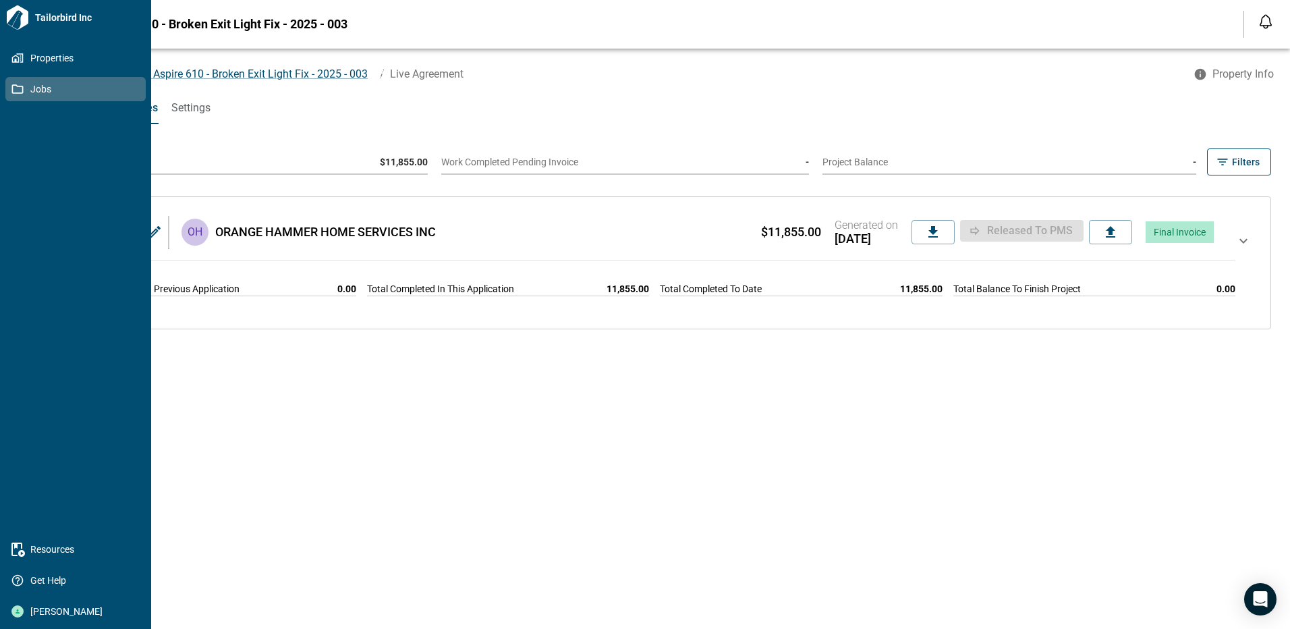
click at [19, 85] on icon at bounding box center [17, 89] width 12 height 12
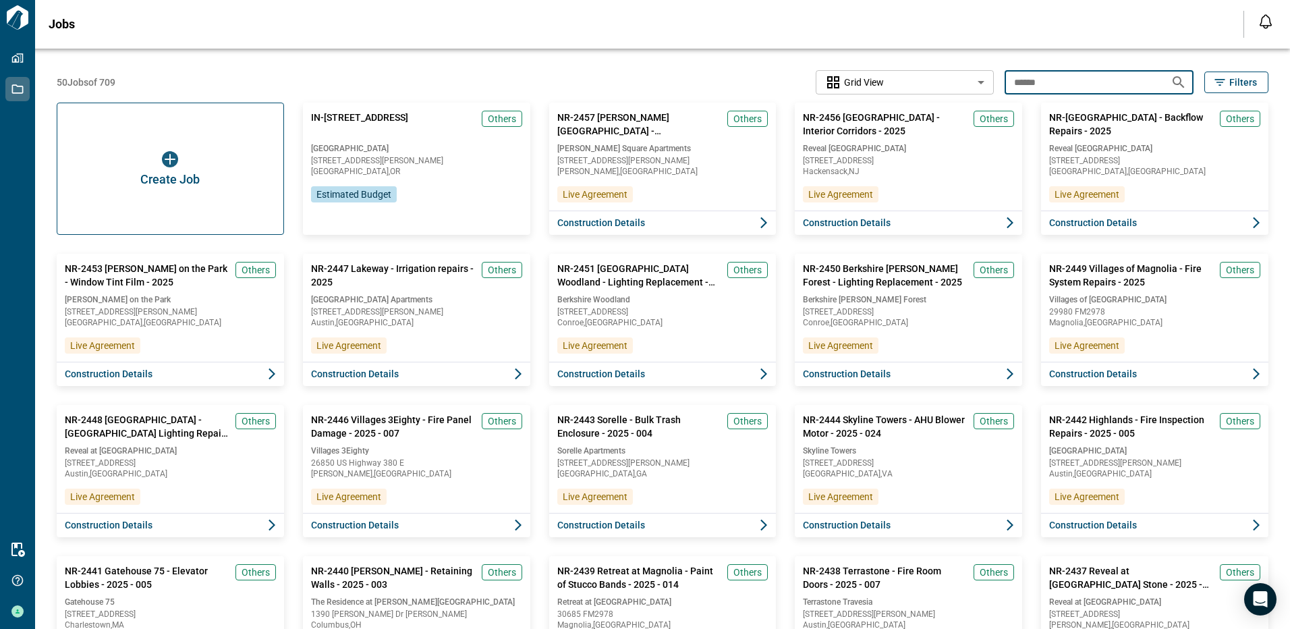
click at [1045, 85] on input "******" at bounding box center [1082, 82] width 155 height 25
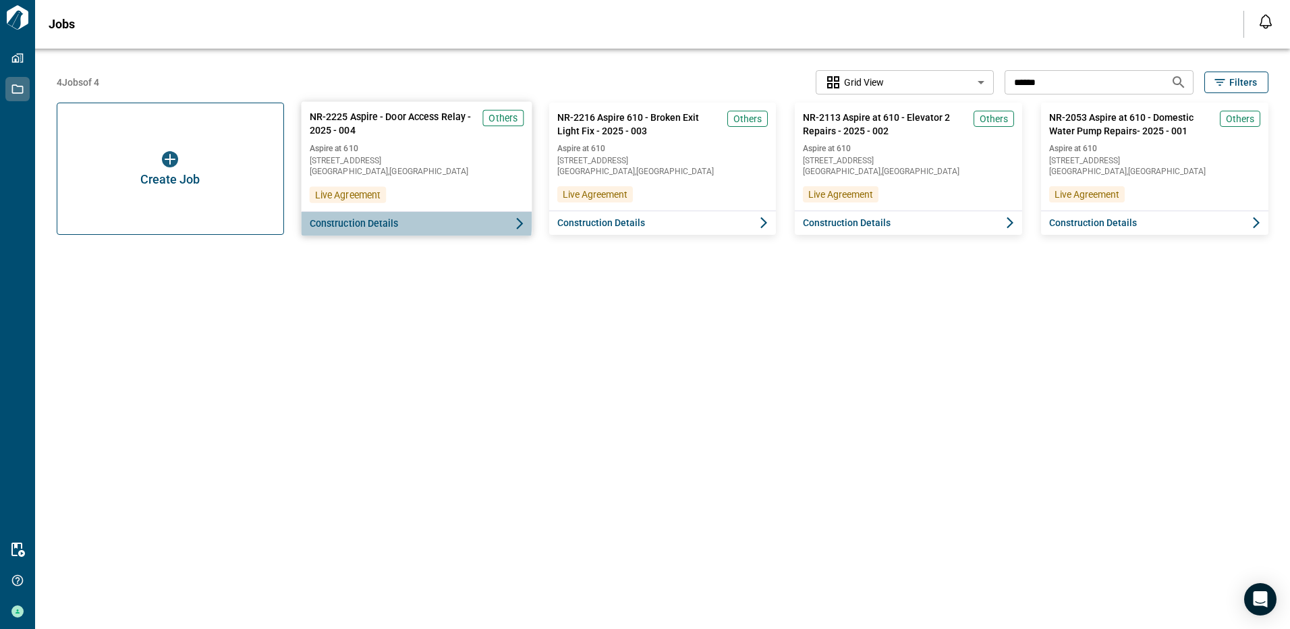
click at [345, 219] on span "Construction Details" at bounding box center [353, 223] width 89 height 13
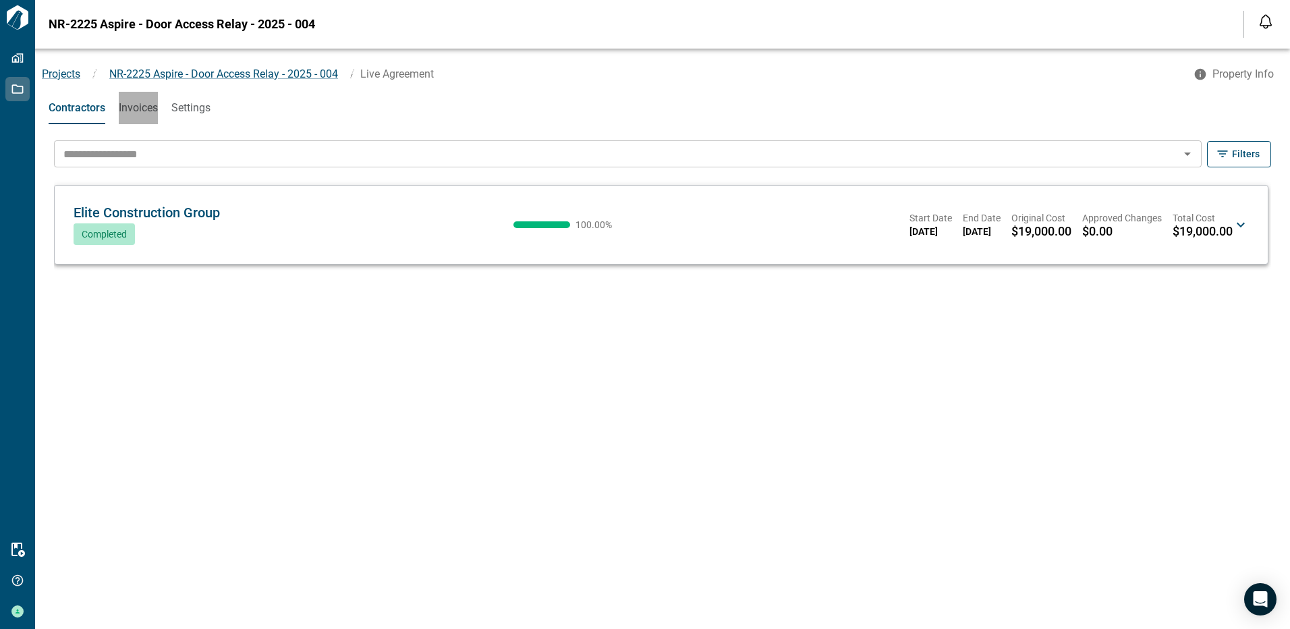
click at [138, 106] on span "Invoices" at bounding box center [138, 107] width 39 height 13
